Goal: Navigation & Orientation: Find specific page/section

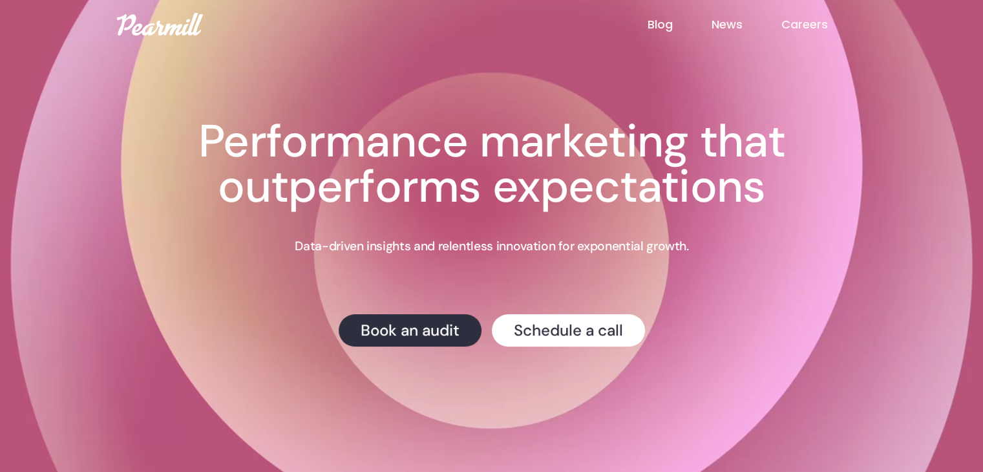
click at [797, 21] on link "Careers" at bounding box center [822, 24] width 85 height 17
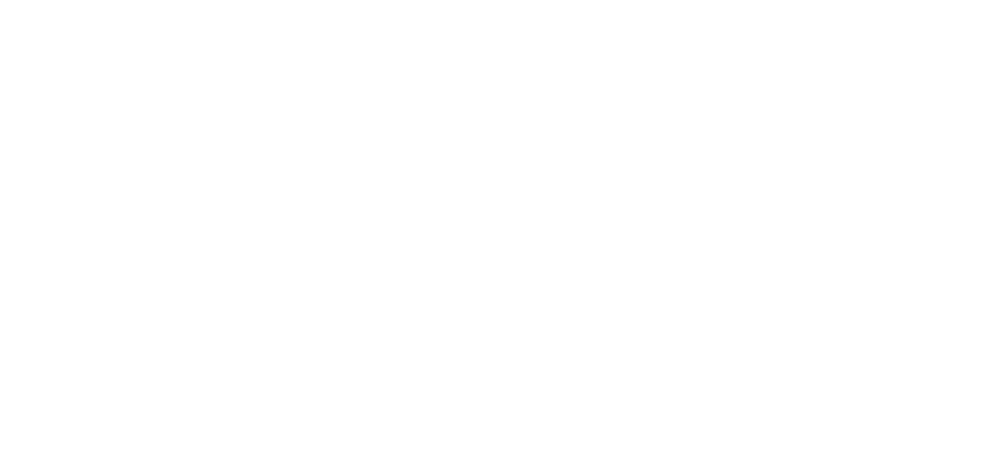
scroll to position [517, 0]
